Goal: Use online tool/utility: Utilize a website feature to perform a specific function

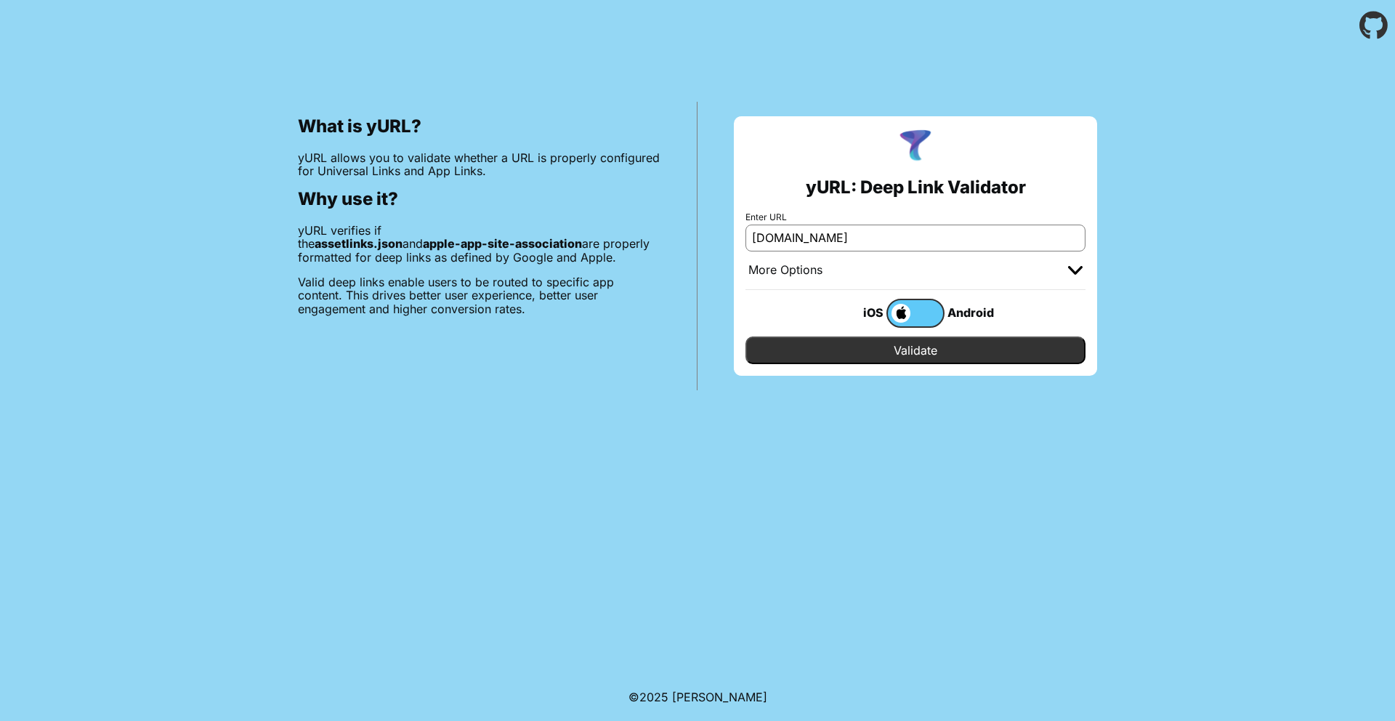
type input "[DOMAIN_NAME]"
click at [911, 318] on label at bounding box center [916, 313] width 58 height 29
click at [0, 0] on input "checkbox" at bounding box center [0, 0] width 0 height 0
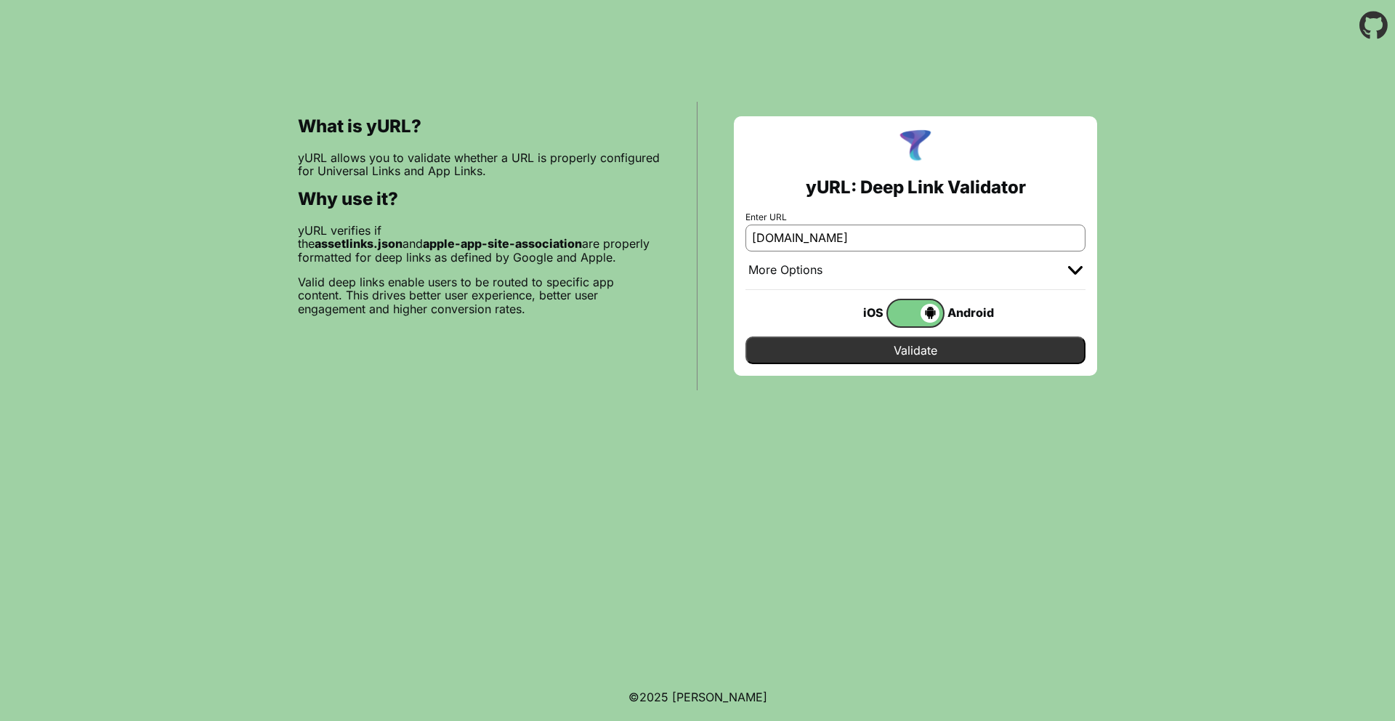
click at [910, 344] on input "Validate" at bounding box center [916, 351] width 340 height 28
